Goal: Task Accomplishment & Management: Use online tool/utility

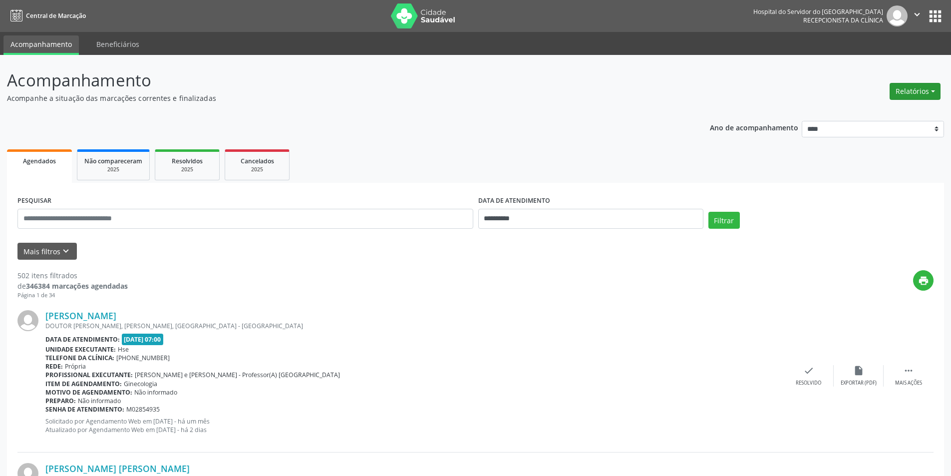
click at [906, 94] on button "Relatórios" at bounding box center [915, 91] width 51 height 17
click at [873, 109] on link "Agendamentos" at bounding box center [887, 113] width 107 height 14
select select "*"
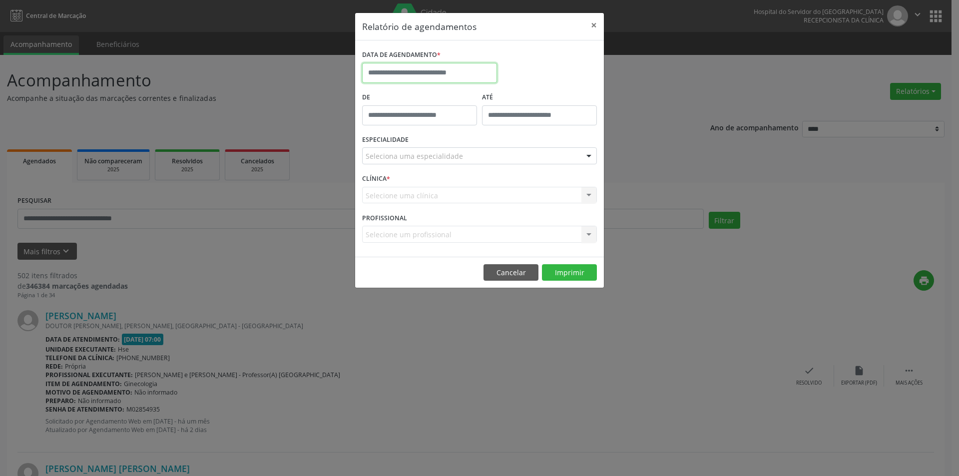
click at [450, 66] on input "text" at bounding box center [429, 73] width 135 height 20
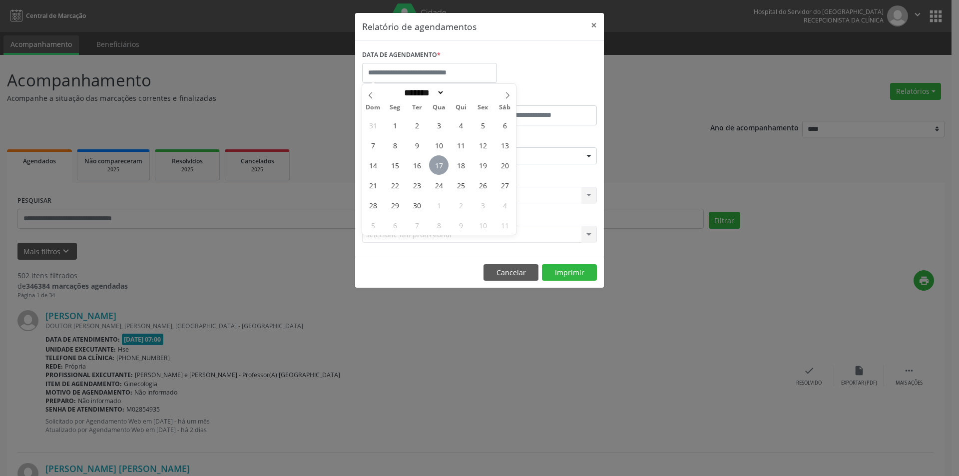
click at [432, 162] on span "17" at bounding box center [438, 164] width 19 height 19
type input "**********"
click at [432, 161] on span "17" at bounding box center [438, 164] width 19 height 19
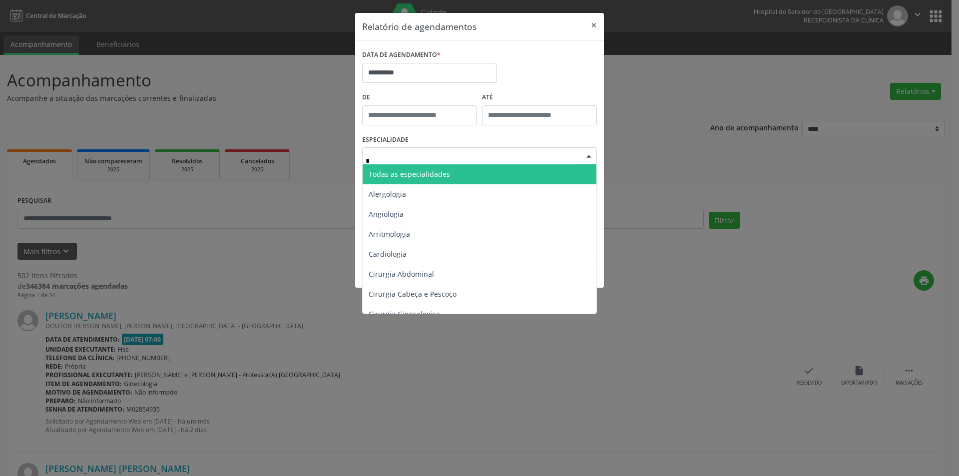
type input "**"
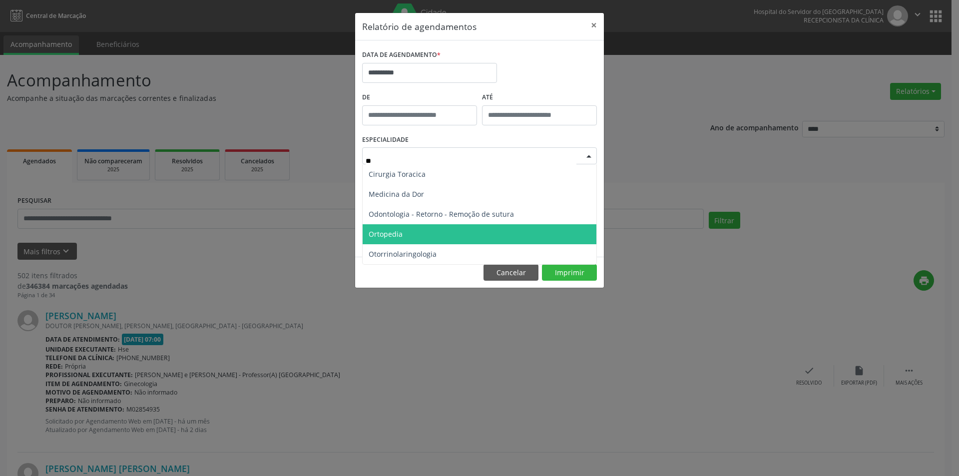
click at [431, 243] on span "Ortopedia" at bounding box center [480, 234] width 234 height 20
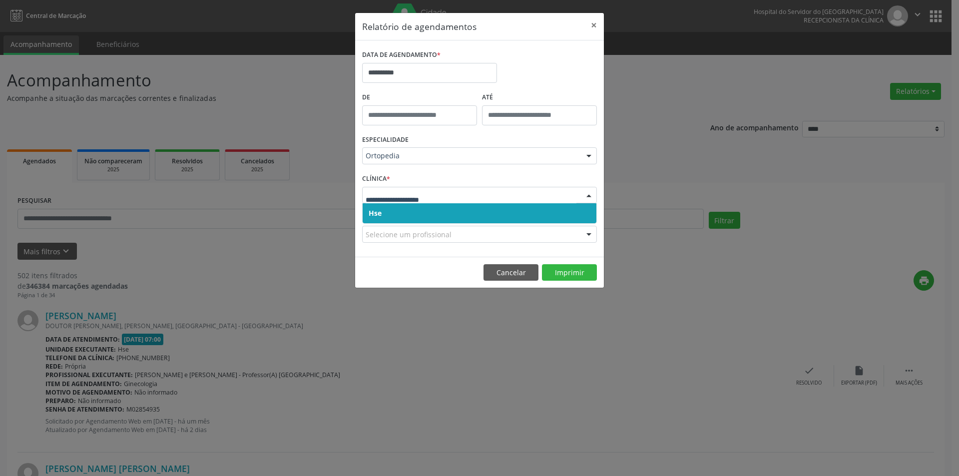
click at [416, 212] on span "Hse" at bounding box center [480, 213] width 234 height 20
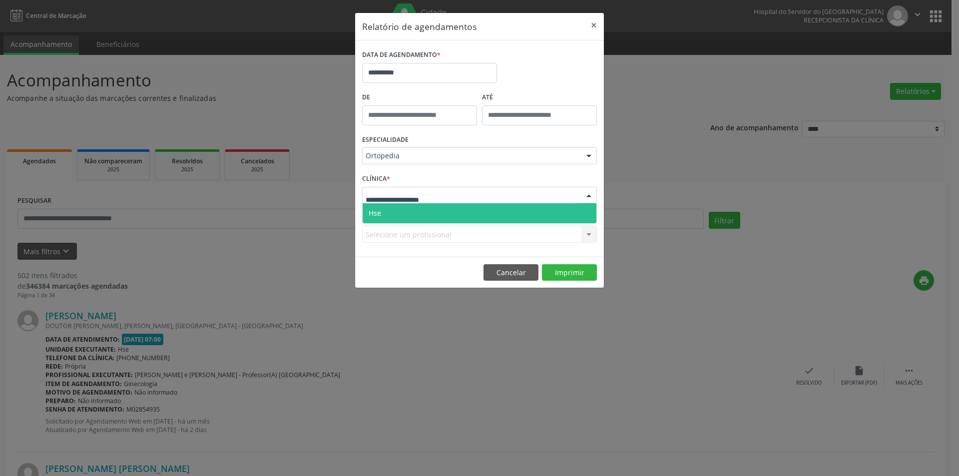
click at [410, 204] on div "Hse Nenhum resultado encontrado para: " " Não há nenhuma opção para ser exibida." at bounding box center [479, 195] width 235 height 17
click at [412, 204] on span "Hse" at bounding box center [480, 213] width 234 height 20
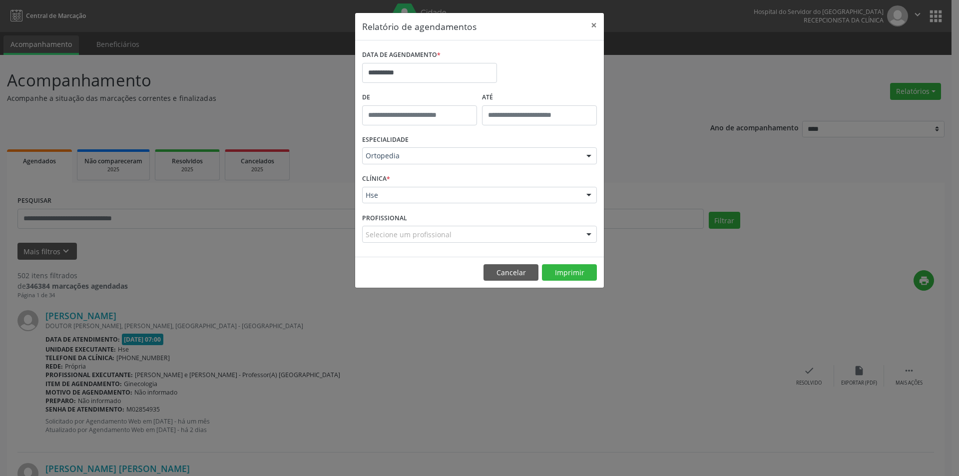
click at [416, 227] on div "Selecione um profissional" at bounding box center [479, 234] width 235 height 17
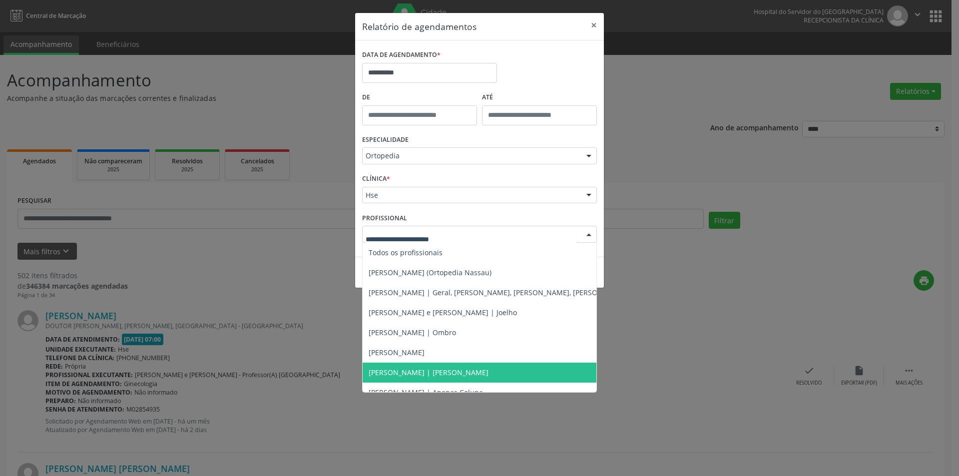
click at [472, 372] on span "[PERSON_NAME] | [PERSON_NAME]" at bounding box center [429, 372] width 120 height 9
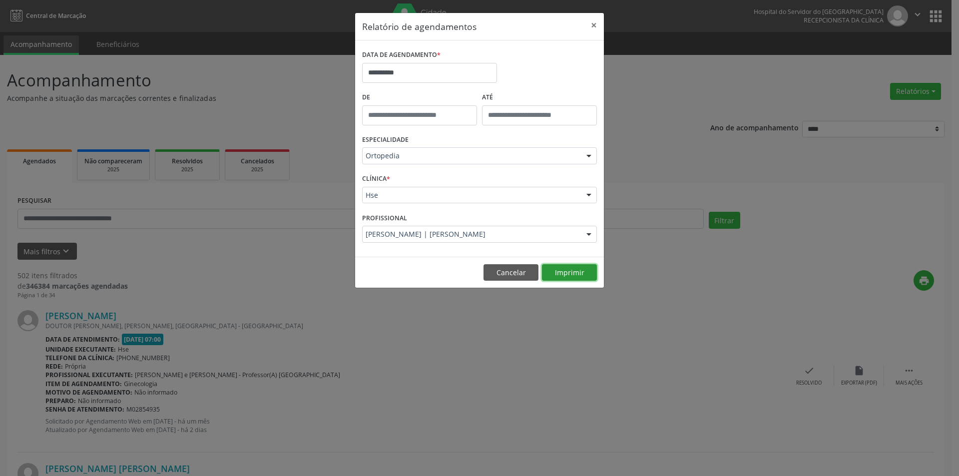
click at [559, 279] on button "Imprimir" at bounding box center [569, 272] width 55 height 17
